Goal: Task Accomplishment & Management: Manage account settings

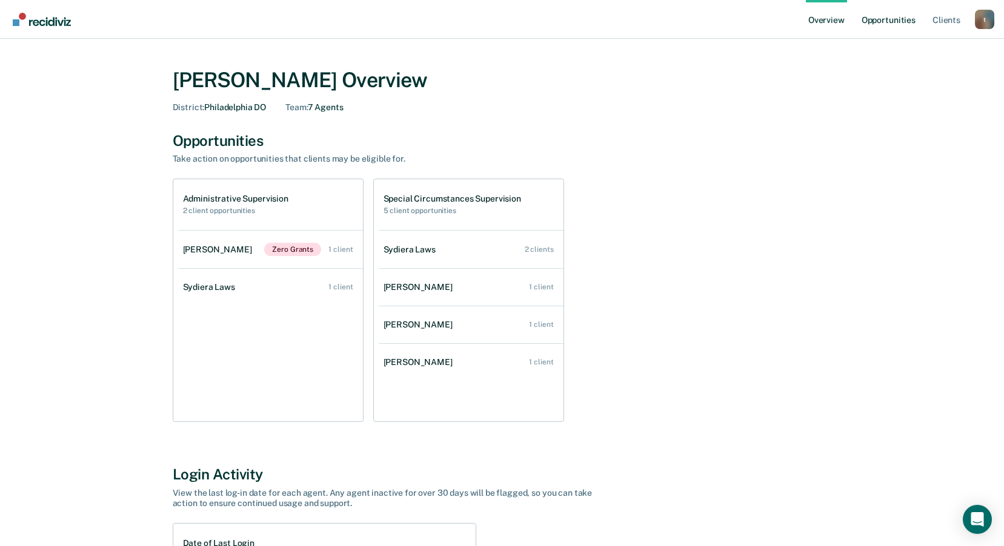
click at [888, 20] on link "Opportunities" at bounding box center [888, 19] width 59 height 39
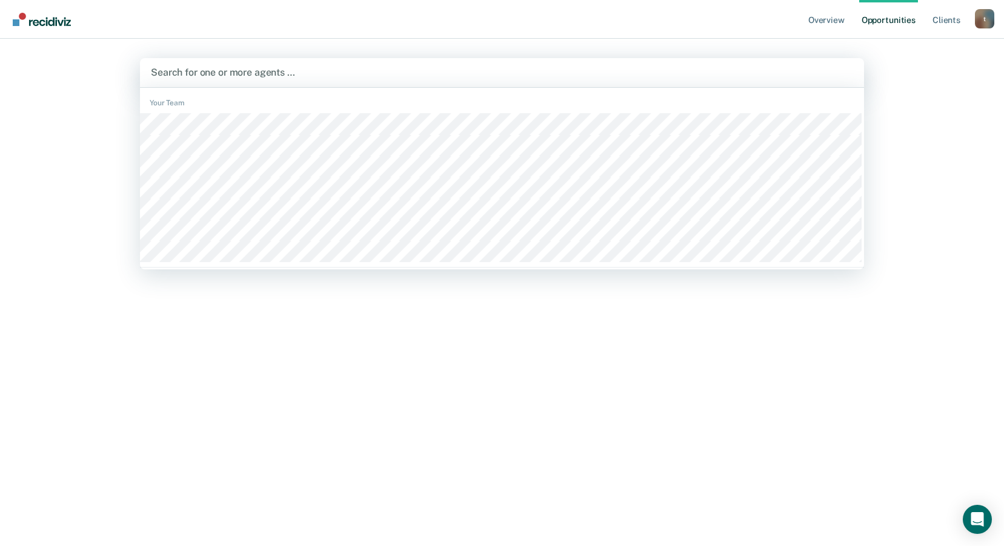
click at [229, 73] on div at bounding box center [502, 72] width 702 height 14
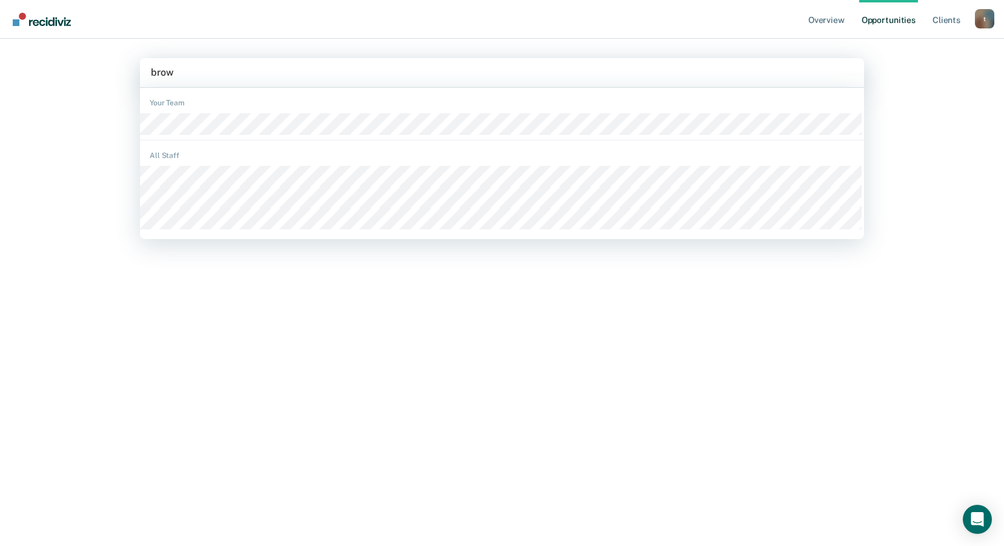
type input "brown"
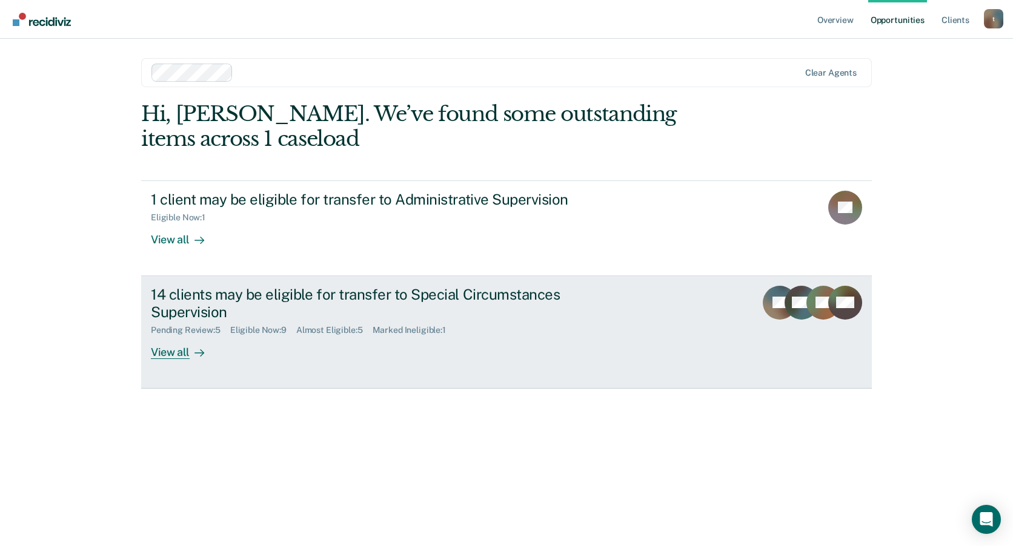
click at [190, 360] on link "14 clients may be eligible for transfer to Special Circumstances Supervision Pe…" at bounding box center [506, 332] width 731 height 113
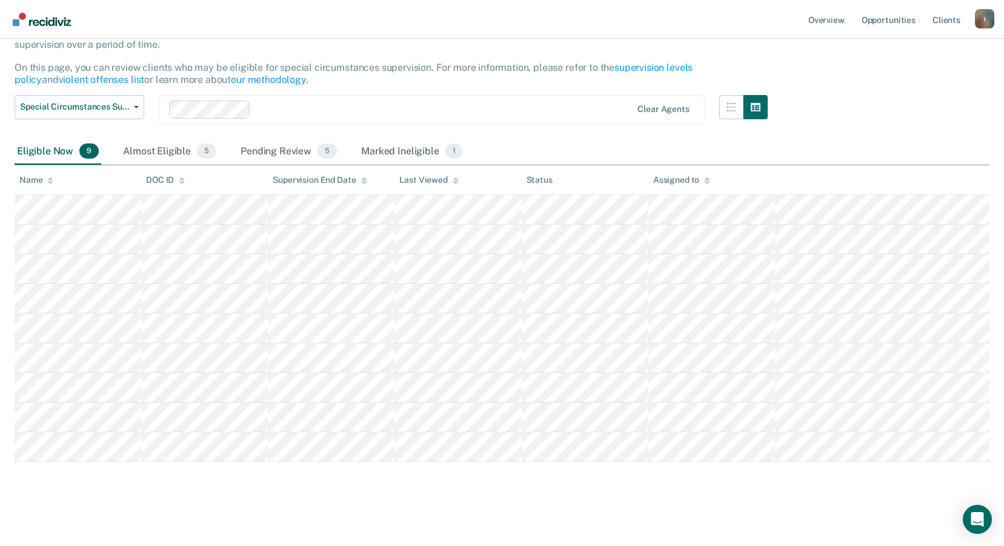
scroll to position [105, 0]
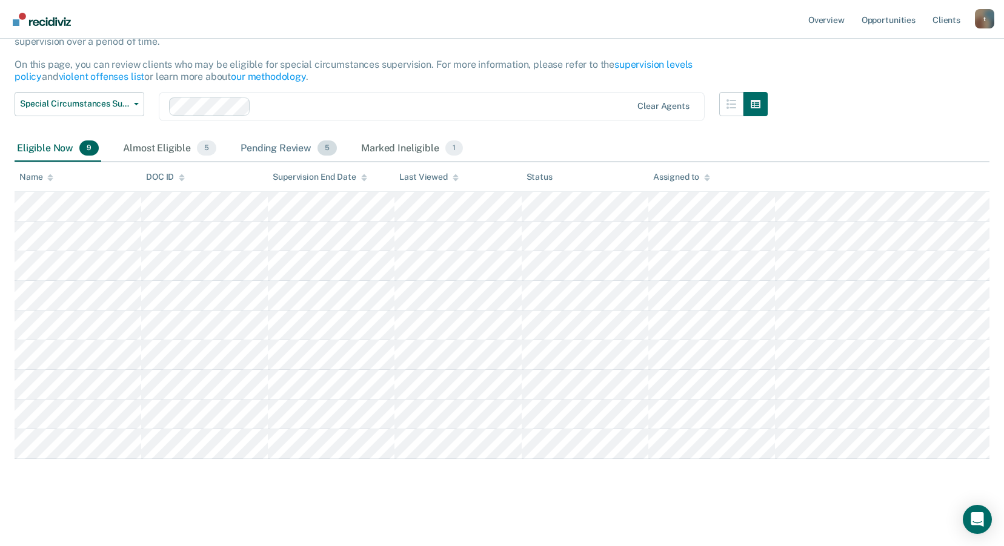
click at [281, 150] on div "Pending Review 5" at bounding box center [288, 149] width 101 height 27
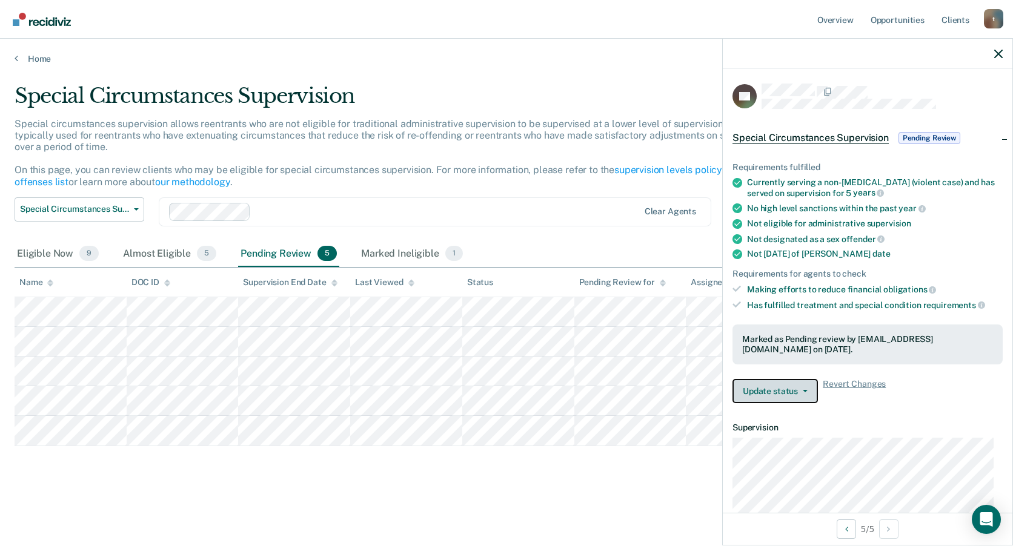
click at [813, 395] on button "Update status" at bounding box center [774, 391] width 85 height 24
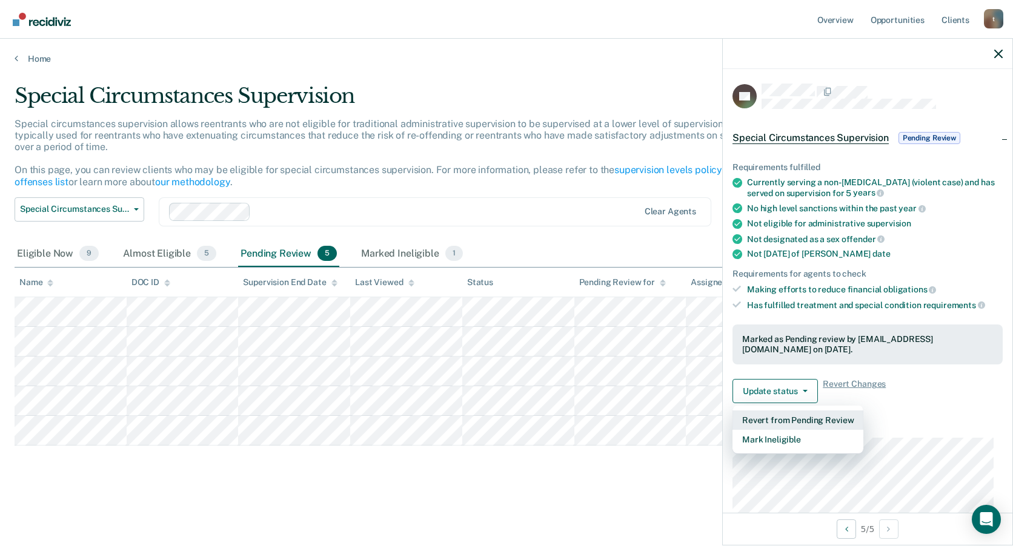
click at [820, 417] on button "Revert from Pending Review" at bounding box center [797, 420] width 131 height 19
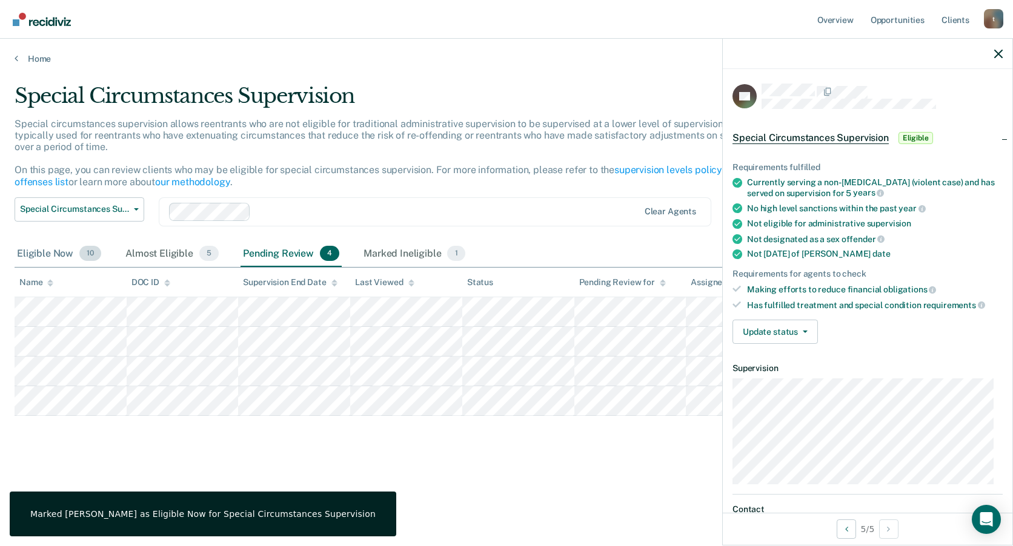
click at [71, 253] on div "Eligible Now 10" at bounding box center [59, 254] width 89 height 27
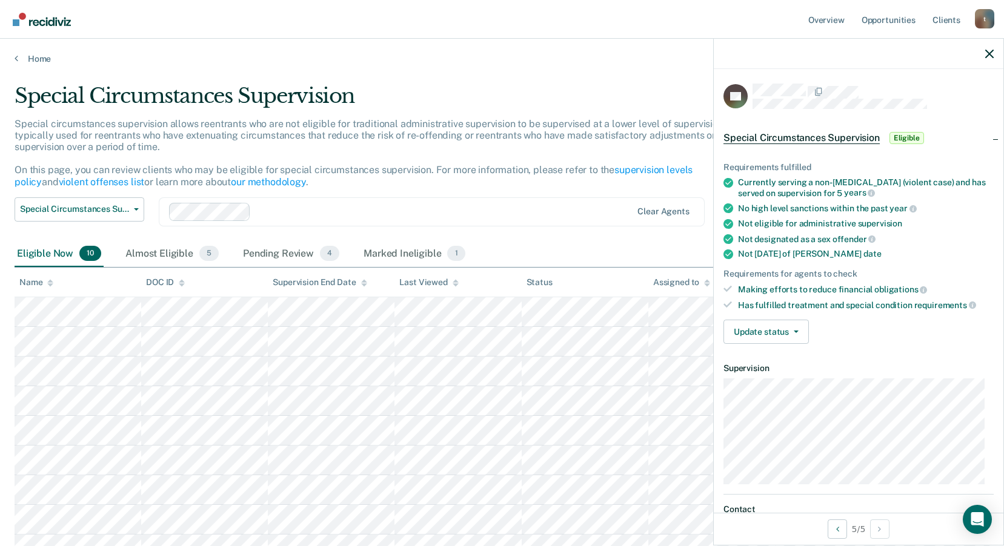
click at [619, 231] on div "Special Circumstances Supervision Administrative Supervision Special Circumstan…" at bounding box center [391, 219] width 753 height 44
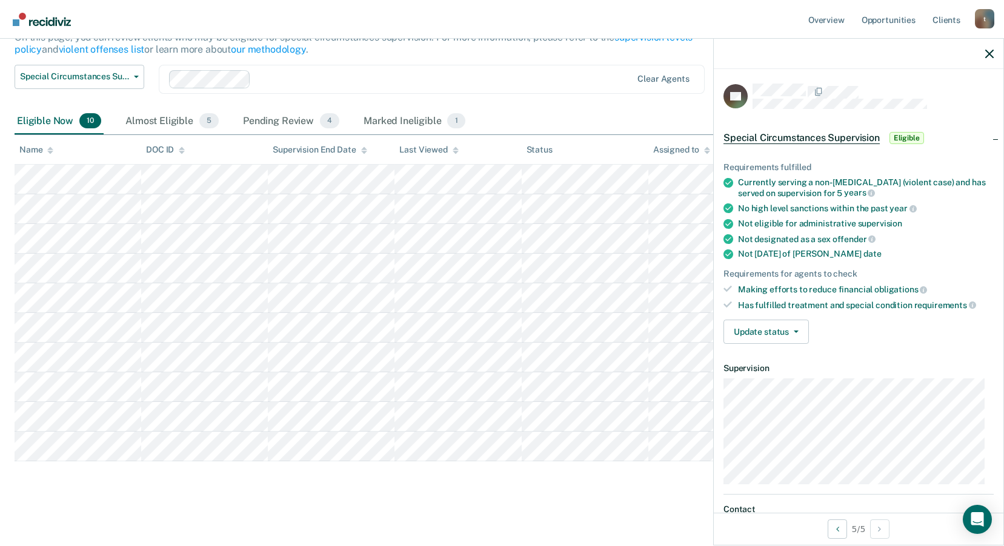
scroll to position [135, 0]
click at [500, 489] on div "Special Circumstances Supervision Special circumstances supervision allows reen…" at bounding box center [502, 222] width 975 height 546
click at [985, 54] on div at bounding box center [859, 54] width 290 height 30
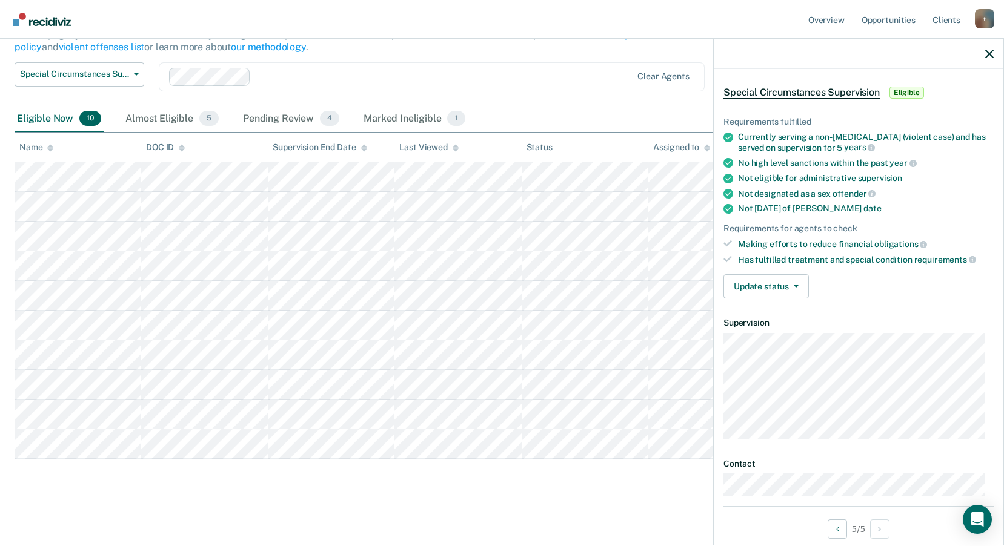
scroll to position [110, 0]
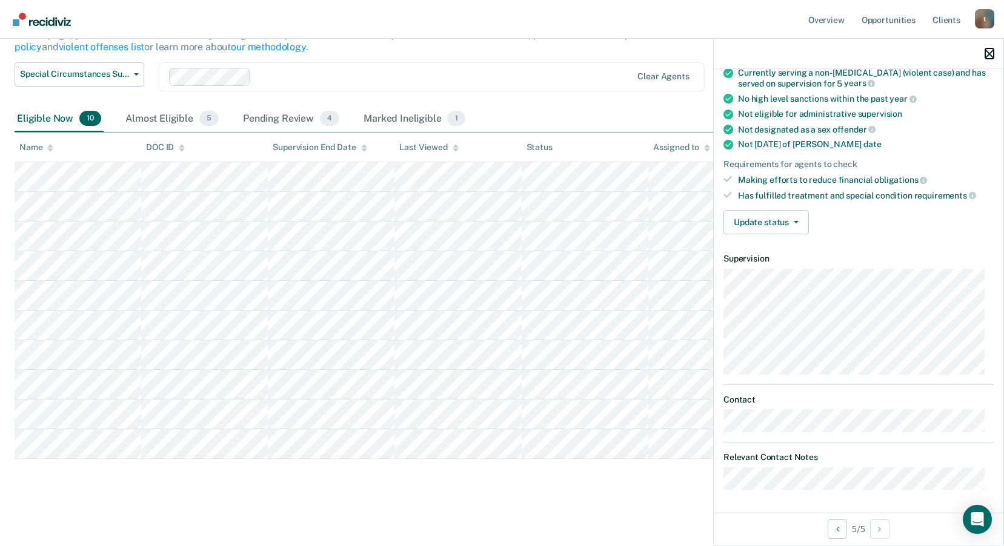
click at [990, 53] on icon "button" at bounding box center [989, 54] width 8 height 8
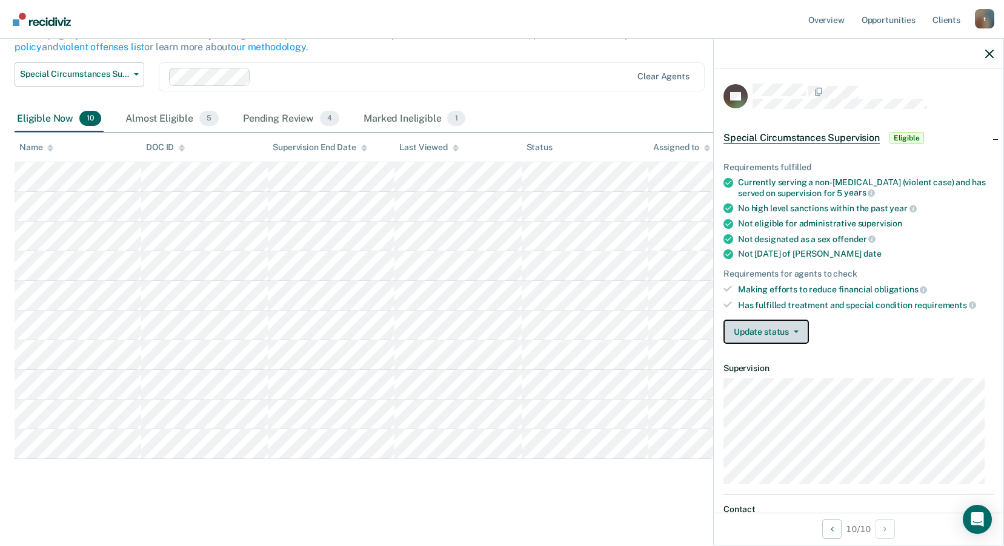
click at [797, 327] on button "Update status" at bounding box center [765, 332] width 85 height 24
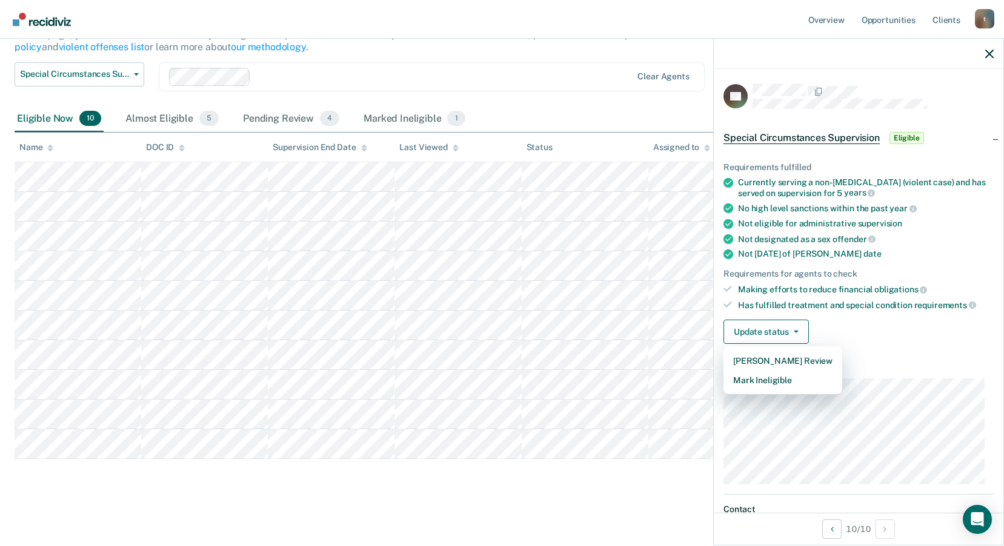
click at [904, 134] on span "Eligible" at bounding box center [906, 138] width 35 height 12
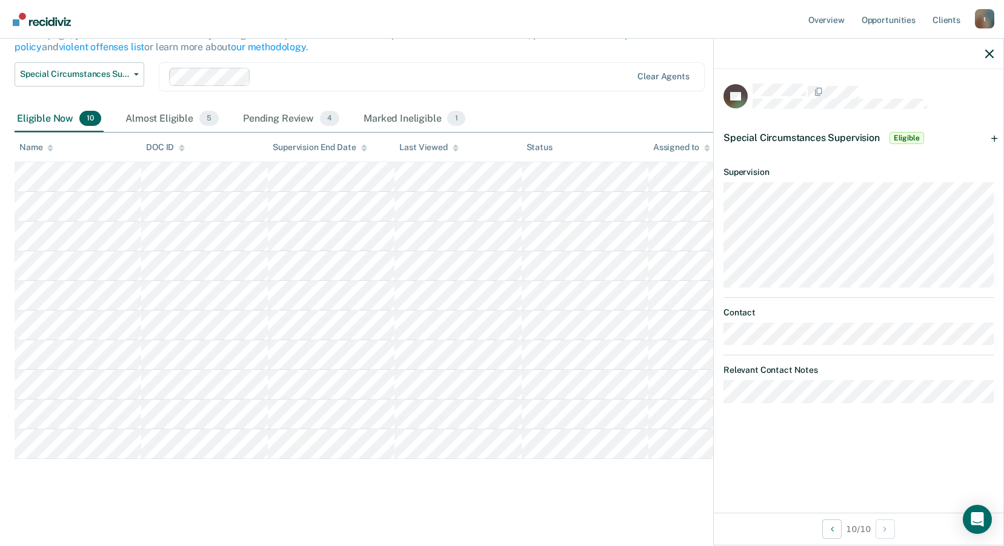
click at [904, 134] on span "Eligible" at bounding box center [906, 138] width 35 height 12
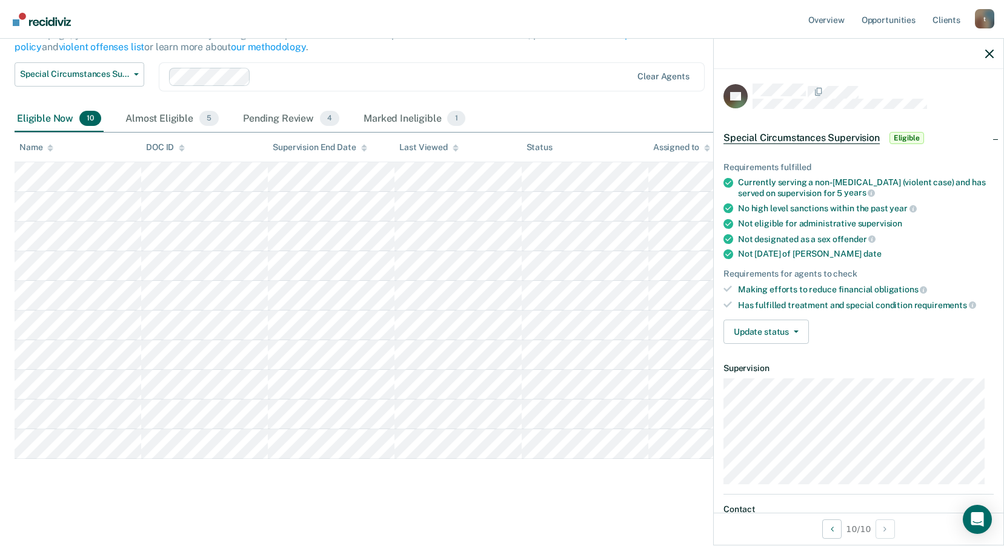
click at [497, 488] on div "Special Circumstances Supervision Special circumstances supervision allows reen…" at bounding box center [502, 222] width 975 height 546
click at [615, 484] on div "Special Circumstances Supervision Special circumstances supervision allows reen…" at bounding box center [502, 222] width 975 height 546
click at [993, 58] on div at bounding box center [859, 54] width 290 height 30
click at [990, 56] on icon "button" at bounding box center [989, 54] width 8 height 8
